Goal: Check status: Check status

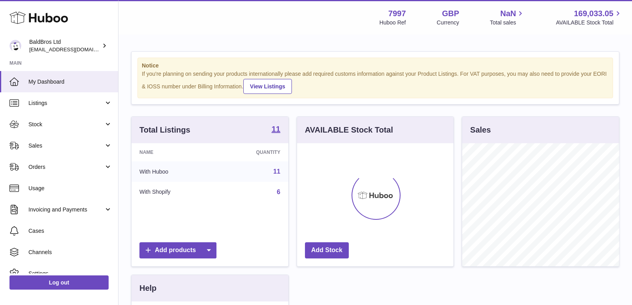
scroll to position [123, 157]
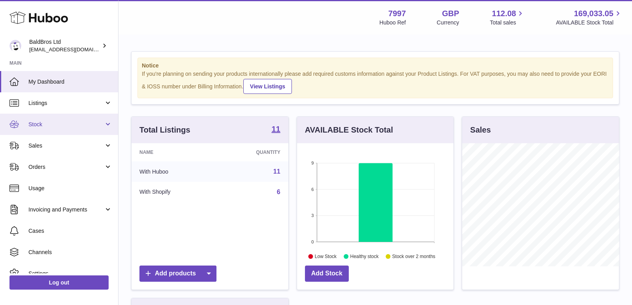
click at [56, 132] on link "Stock" at bounding box center [59, 124] width 118 height 21
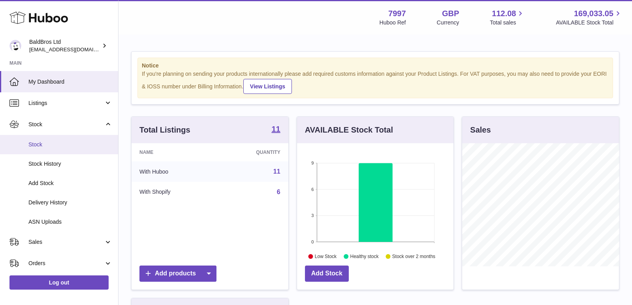
click at [52, 149] on link "Stock" at bounding box center [59, 144] width 118 height 19
